Goal: Use online tool/utility: Utilize a website feature to perform a specific function

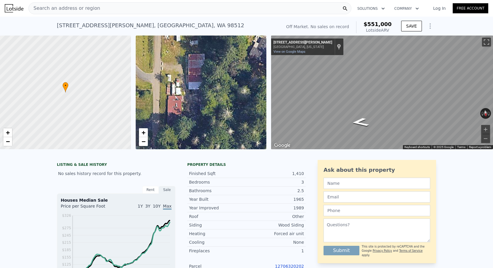
scroll to position [0, 0]
click at [78, 6] on span "Search an address or region" at bounding box center [64, 8] width 71 height 7
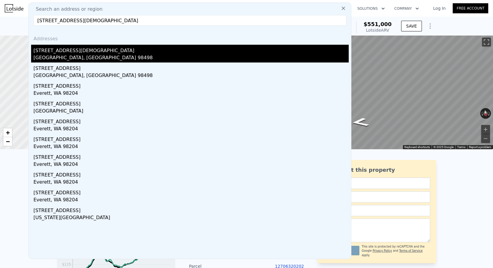
type input "9325 114th St SW"
click at [77, 56] on div "Lakewood, WA 98498" at bounding box center [190, 58] width 315 height 8
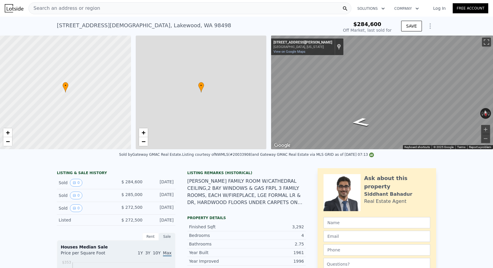
type input "$ 922,000"
type input "6"
type input "9"
type input "2.5"
type input "4"
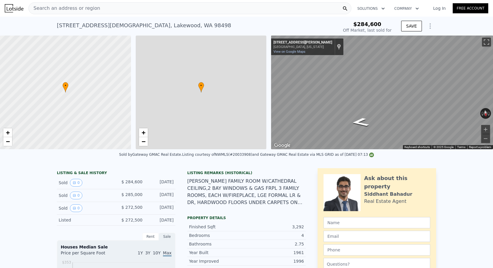
type input "2358"
type input "3765"
type input "8750"
type input "15682"
type input "$ 559,335"
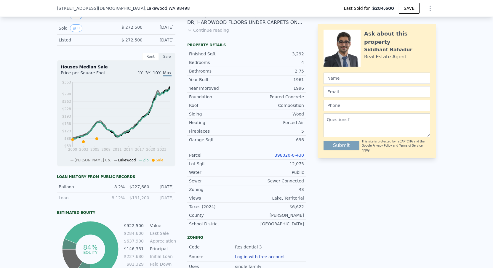
scroll to position [103, 0]
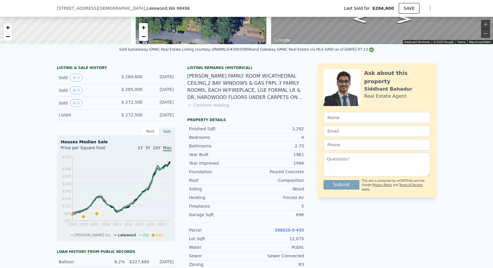
click at [213, 107] on button "Continue reading" at bounding box center [208, 105] width 42 height 6
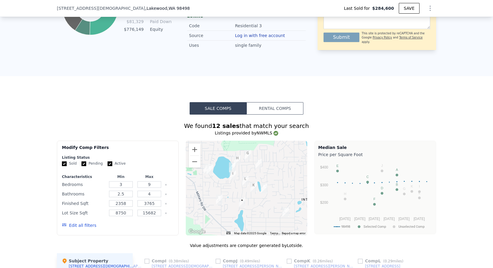
scroll to position [176, 0]
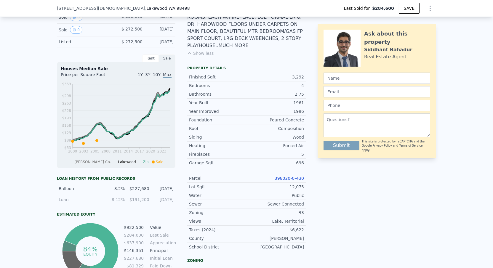
click at [285, 176] on link "398020-0-430" at bounding box center [289, 178] width 29 height 5
type input "$ 910,000"
type input "$ 548,213"
click at [433, 8] on icon "Show Options" at bounding box center [430, 8] width 7 height 7
click at [413, 25] on div "Edit Structure" at bounding box center [403, 24] width 66 height 12
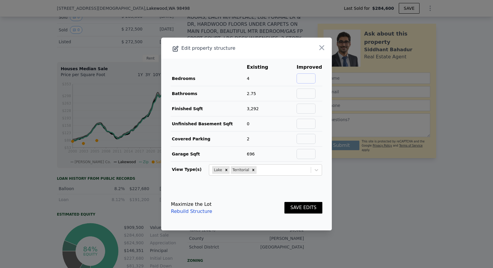
click at [311, 78] on input "text" at bounding box center [305, 78] width 19 height 10
type input "4"
click at [309, 100] on td at bounding box center [309, 93] width 26 height 15
click at [309, 98] on input "text" at bounding box center [305, 94] width 19 height 10
type input "2.75"
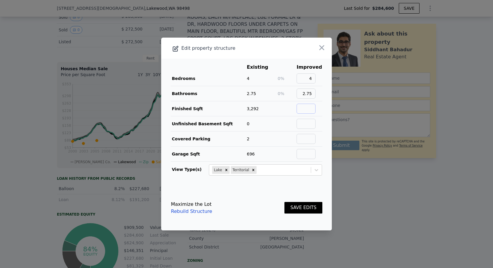
click at [310, 110] on input "text" at bounding box center [305, 109] width 19 height 10
type input "3292"
click at [313, 124] on input "text" at bounding box center [305, 124] width 19 height 10
type input "0"
click at [312, 140] on input "text" at bounding box center [305, 139] width 19 height 10
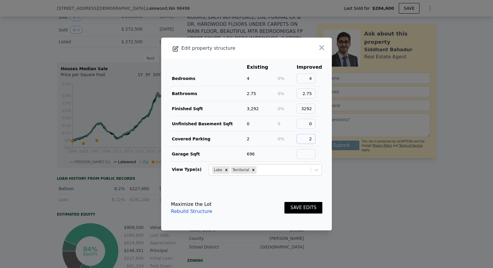
type input "2"
click at [309, 154] on input "text" at bounding box center [305, 154] width 19 height 10
type input "696"
click at [302, 206] on button "SAVE EDITS" at bounding box center [303, 208] width 38 height 12
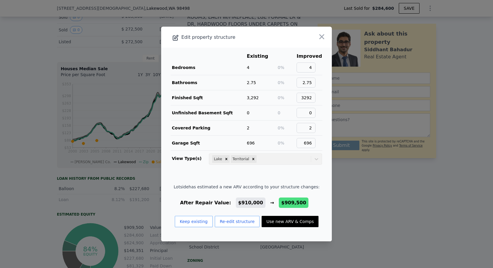
click at [272, 221] on button "Use new ARV & Comps" at bounding box center [290, 221] width 57 height 11
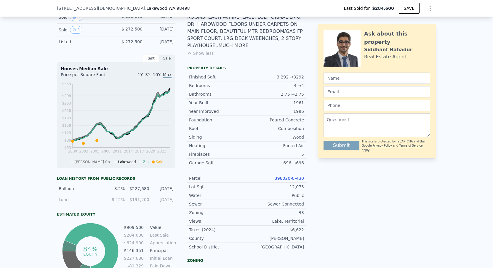
type input "$ 909,500"
type input "$ 547,748"
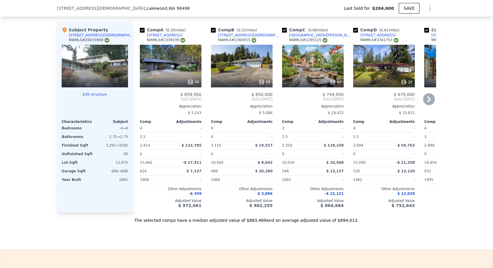
scroll to position [832, 0]
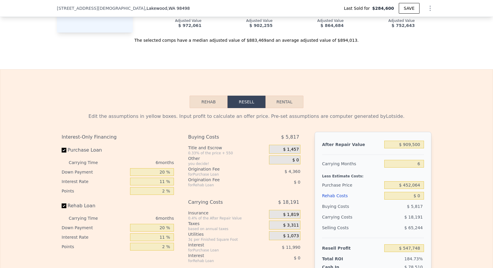
click at [410, 150] on div at bounding box center [373, 152] width 102 height 5
click at [410, 149] on div "$ 909,500" at bounding box center [404, 144] width 40 height 11
click at [410, 147] on input "$ 909,500" at bounding box center [404, 145] width 40 height 8
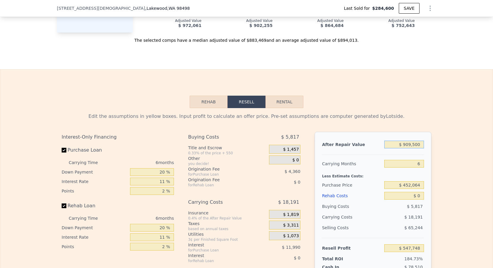
type input "$ 8"
type input "-$ 295,231"
type input "$ 87"
type input "-$ 295,158"
type input "$ 875"
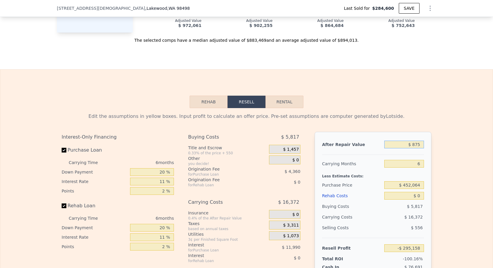
type input "-$ 294,429"
type input "$ 8,750"
type input "-$ 287,130"
type input "$ 87,500"
type input "-$ 214,139"
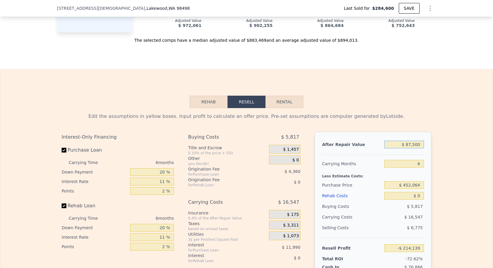
type input "$ 875,000"
type input "$ 515,772"
click at [423, 163] on input "6" at bounding box center [404, 164] width 40 height 8
type input "3"
type input "$ 524,833"
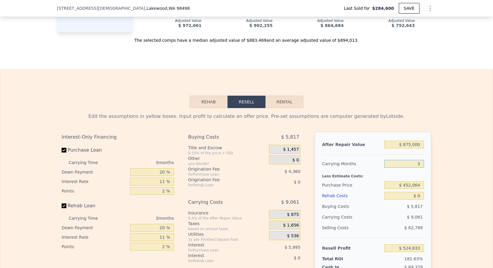
type input "3"
click at [408, 182] on input "$ 452,064" at bounding box center [404, 185] width 40 height 8
type input "$ 910,000"
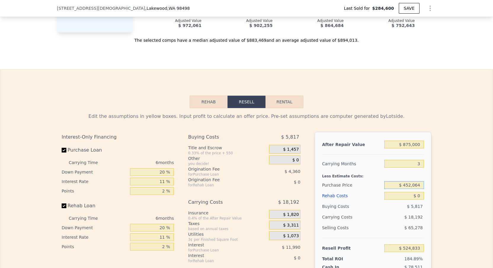
type input "6"
type input "$ 548,213"
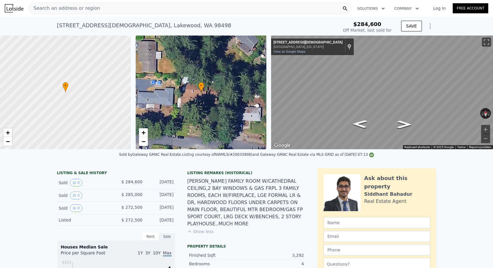
scroll to position [0, 0]
